Goal: Use online tool/utility: Utilize a website feature to perform a specific function

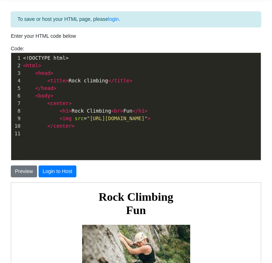
scroll to position [1, 0]
type textarea "<!DOCTYPE html> <html> <head> <title>Rock climbing</title> </head> <body> <cent…"
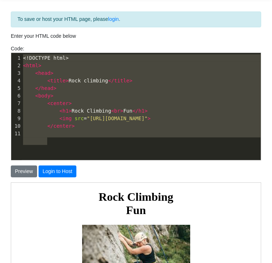
drag, startPoint x: 181, startPoint y: 151, endPoint x: 0, endPoint y: 46, distance: 209.2
click at [0, 46] on div "To save or host your HTML page, please login . Enter your HTML code below Code:…" at bounding box center [136, 186] width 272 height 364
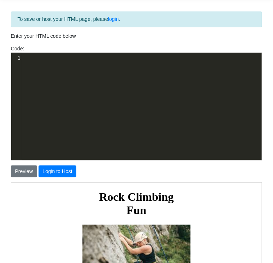
click at [162, 90] on div "x 1 1 ​" at bounding box center [141, 112] width 261 height 118
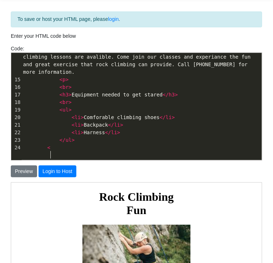
scroll to position [2, 6]
type textarea "<>"
type textarea "/[PERSON_NAME]"
type textarea "dy"
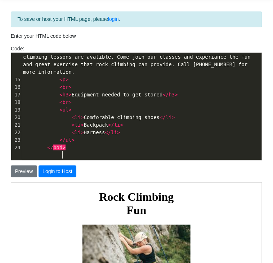
scroll to position [2, 6]
click at [106, 151] on pre "</ body >" at bounding box center [142, 148] width 240 height 8
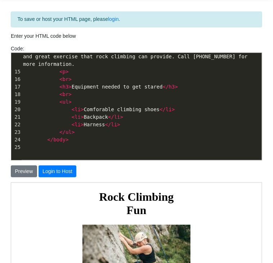
type textarea "<>"
type textarea "html"
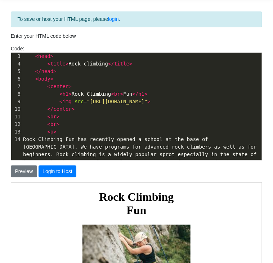
scroll to position [100, 0]
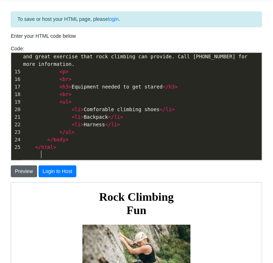
type textarea "/"
click at [18, 168] on button "Preview" at bounding box center [24, 171] width 26 height 12
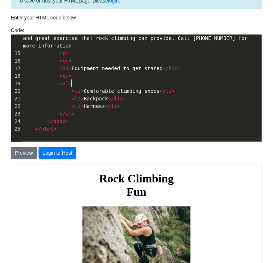
type textarea "<br>"
drag, startPoint x: 80, startPoint y: 87, endPoint x: 12, endPoint y: 82, distance: 68.8
click at [22, 82] on div "1 <!DOCTYPE html> 2 < html > 3 < head > 4 < title > Rock climbing </ title > 5 …" at bounding box center [142, 16] width 240 height 234
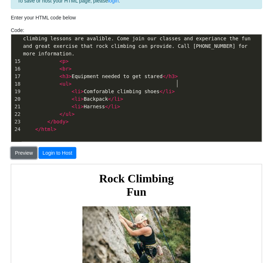
click at [20, 152] on button "Preview" at bounding box center [24, 153] width 26 height 12
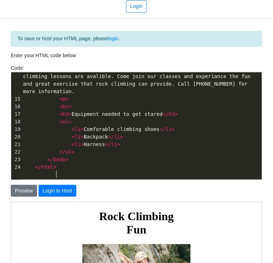
scroll to position [2, 0]
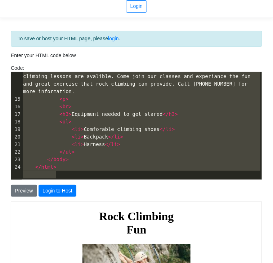
type textarea "<!DOCTYPE html> <html> <head> <title>Rock climbing</title> </head> <body> <cent…"
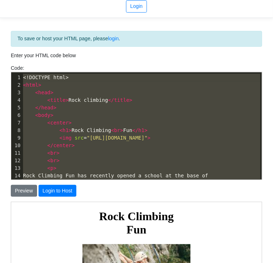
drag, startPoint x: 77, startPoint y: 172, endPoint x: 0, endPoint y: 44, distance: 149.6
click at [0, 44] on div "To save or host your HTML page, please login . Enter your HTML code below Code:…" at bounding box center [136, 205] width 273 height 364
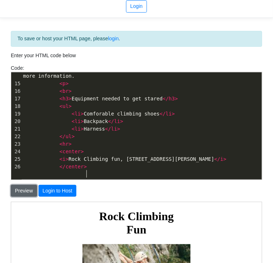
click at [19, 194] on button "Preview" at bounding box center [24, 191] width 26 height 12
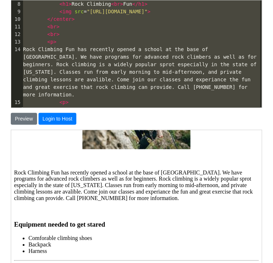
scroll to position [9, 0]
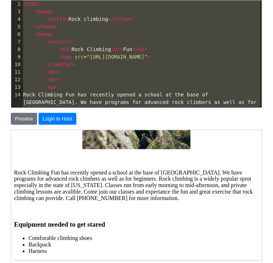
type textarea "<!DOCTYPE html> <html> <head> <title>Rock climbing</title> </head> <body> <cent…"
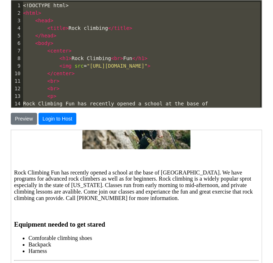
drag, startPoint x: 90, startPoint y: 42, endPoint x: 0, endPoint y: -44, distance: 124.4
click at [0, 0] on html "CodeTester Assessment Tool Widget Contact Login To save or host your HTML page,…" at bounding box center [136, 116] width 273 height 427
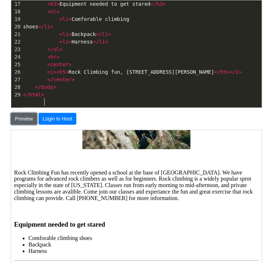
click at [13, 119] on button "Preview" at bounding box center [24, 119] width 26 height 12
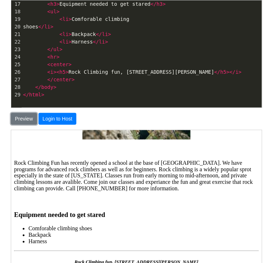
scroll to position [164, 0]
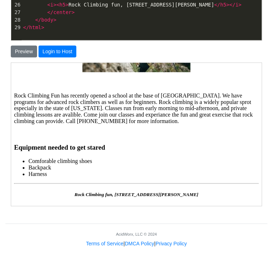
click at [236, 123] on body "Rock Climbing Fun [GEOGRAPHIC_DATA] Fun has recently opened a school at the bas…" at bounding box center [135, 87] width 245 height 220
